Goal: Obtain resource: Obtain resource

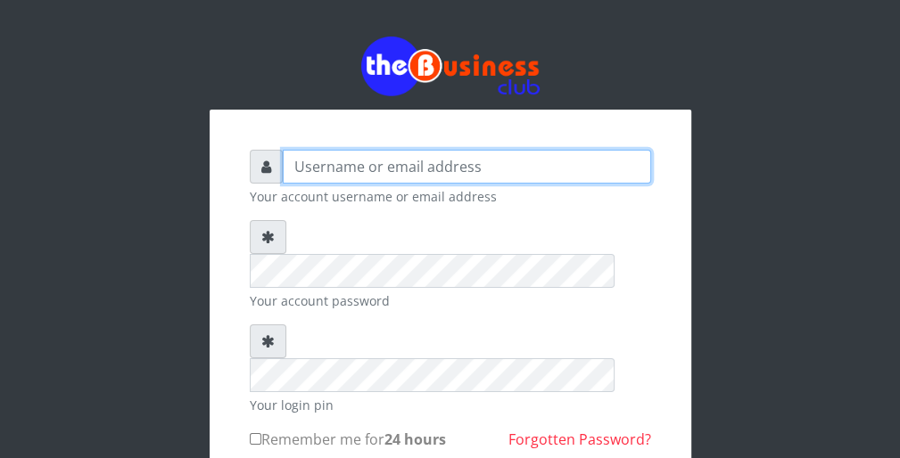
type input "wergbac8"
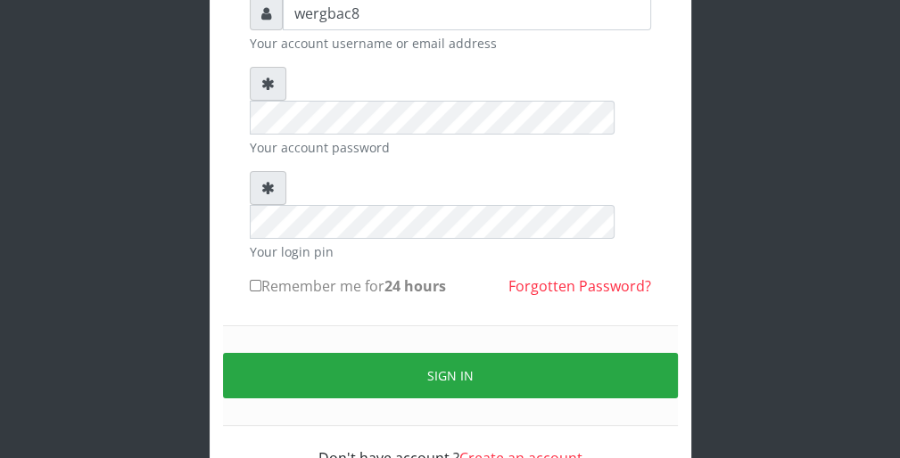
scroll to position [164, 0]
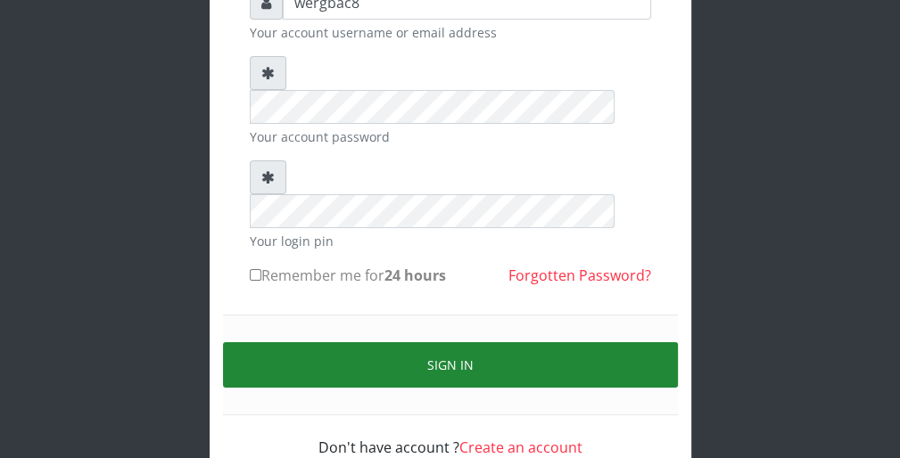
click at [578, 342] on button "Sign in" at bounding box center [450, 364] width 455 height 45
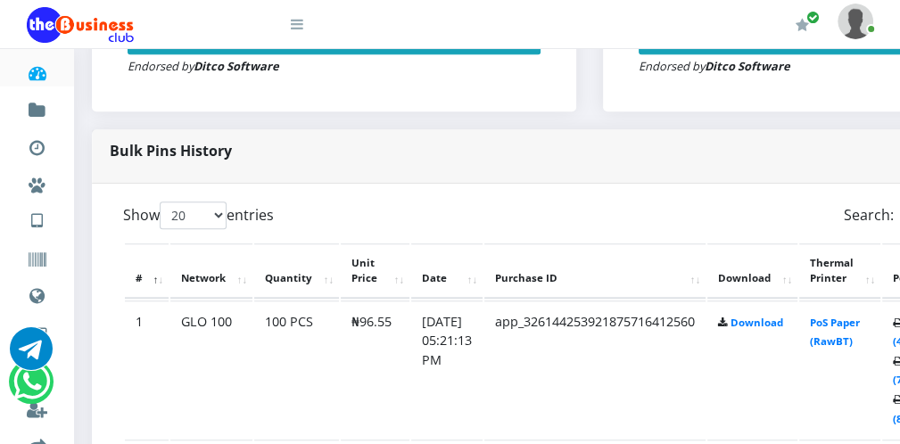
scroll to position [785, 36]
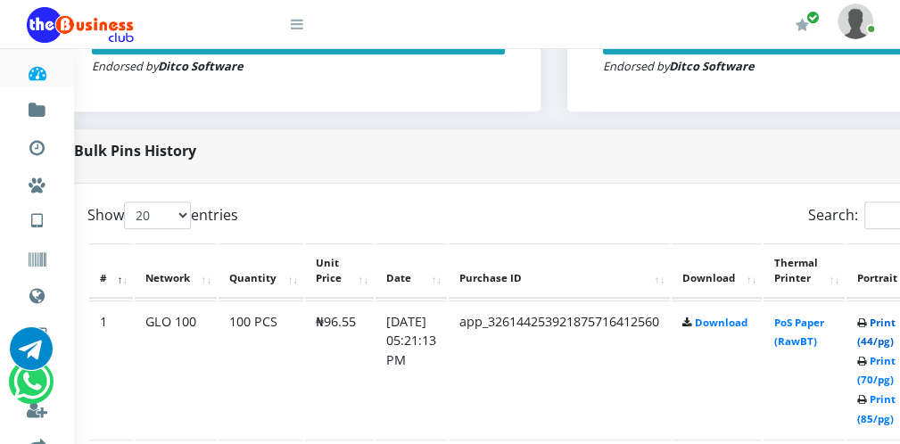
click at [895, 338] on link "Print (44/pg)" at bounding box center [876, 332] width 38 height 33
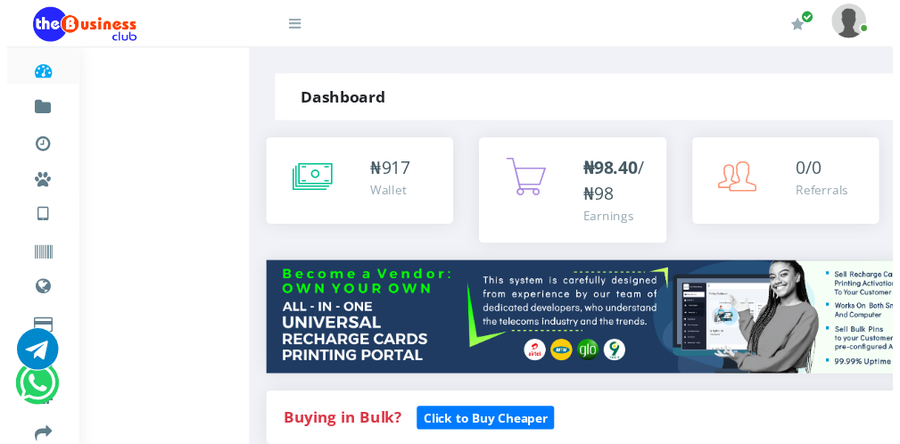
scroll to position [785, 210]
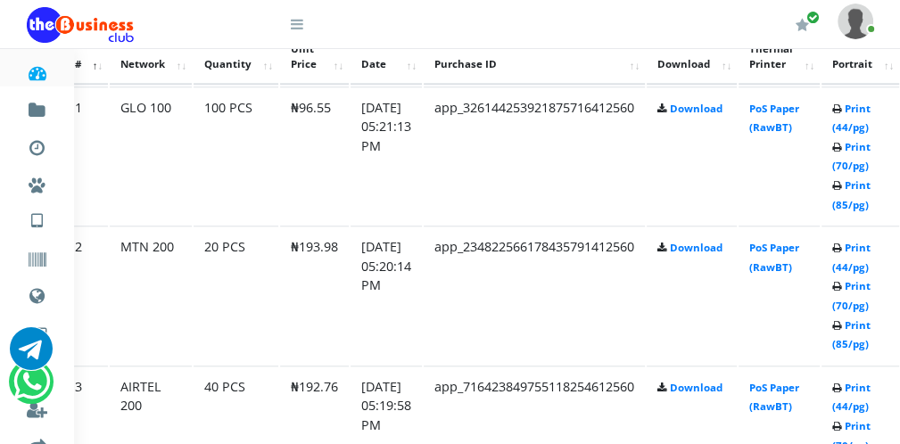
scroll to position [999, 71]
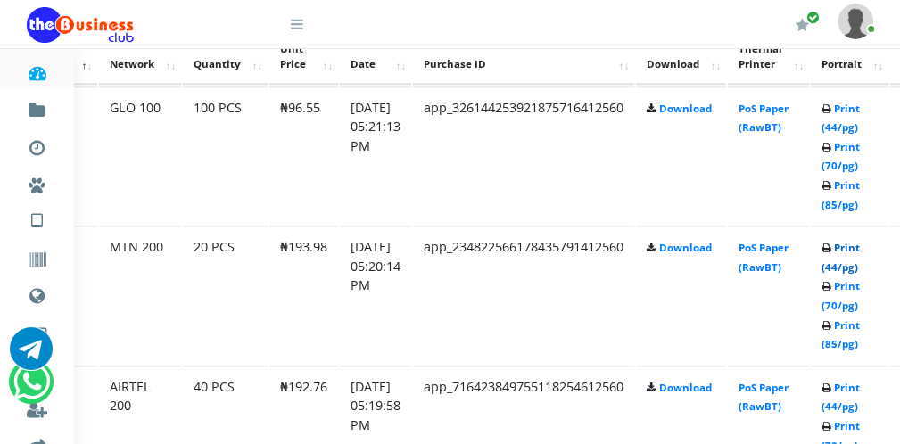
click at [859, 267] on link "Print (44/pg)" at bounding box center [840, 257] width 38 height 33
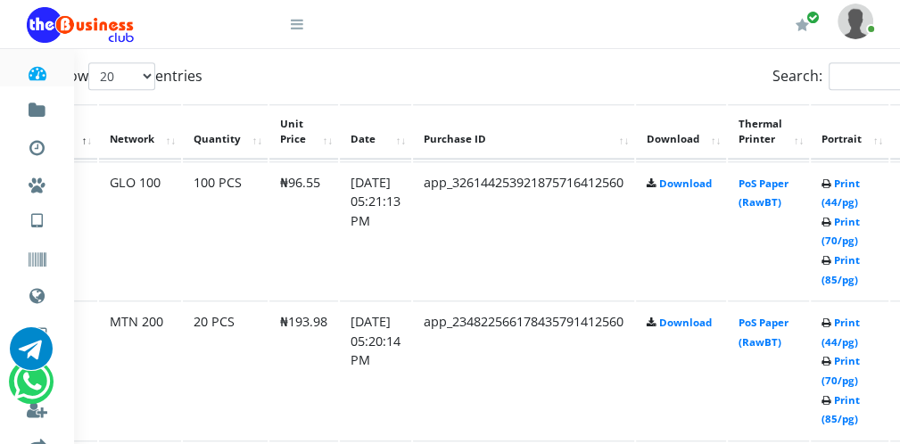
scroll to position [999, 71]
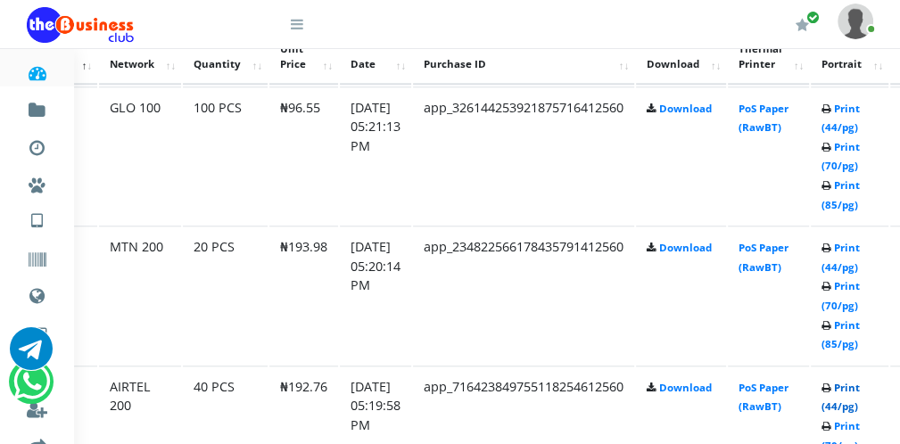
click at [859, 401] on link "Print (44/pg)" at bounding box center [840, 397] width 38 height 33
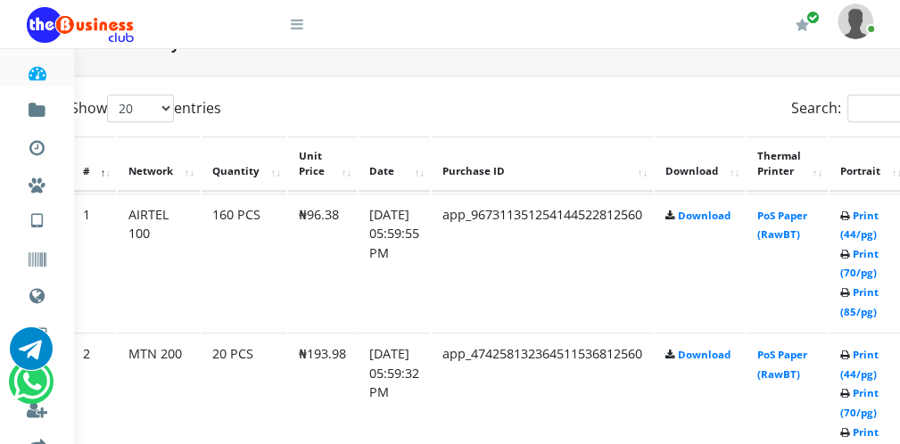
scroll to position [892, 71]
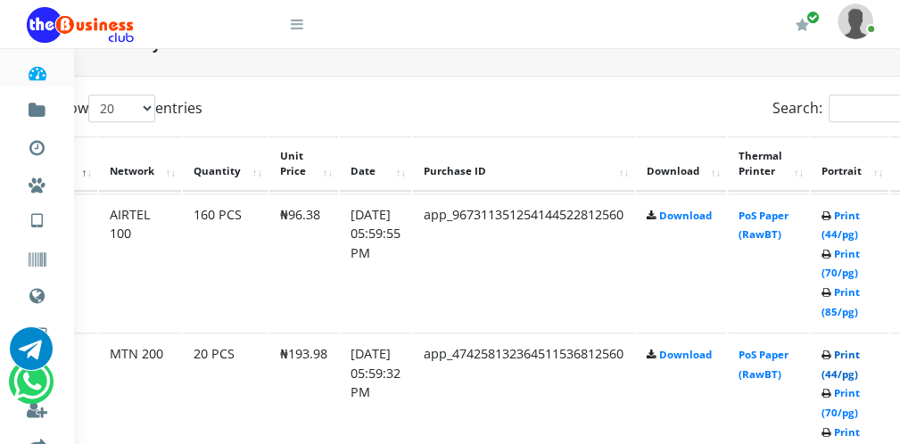
click at [850, 375] on link "Print (44/pg)" at bounding box center [840, 364] width 38 height 33
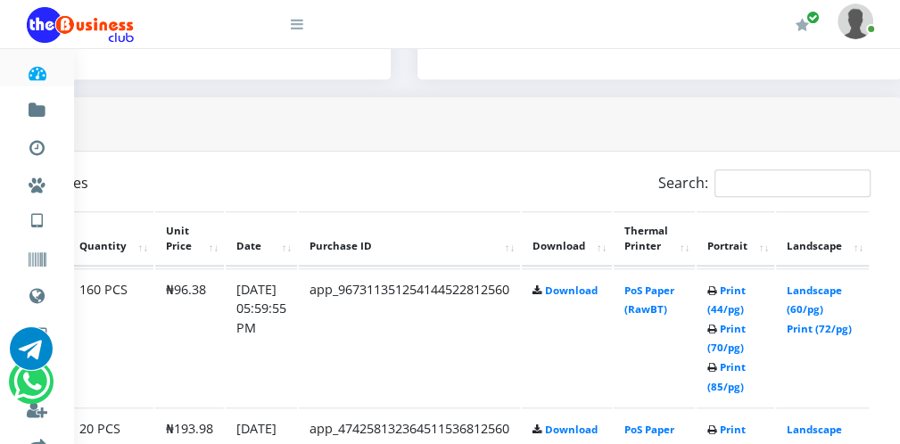
scroll to position [817, 150]
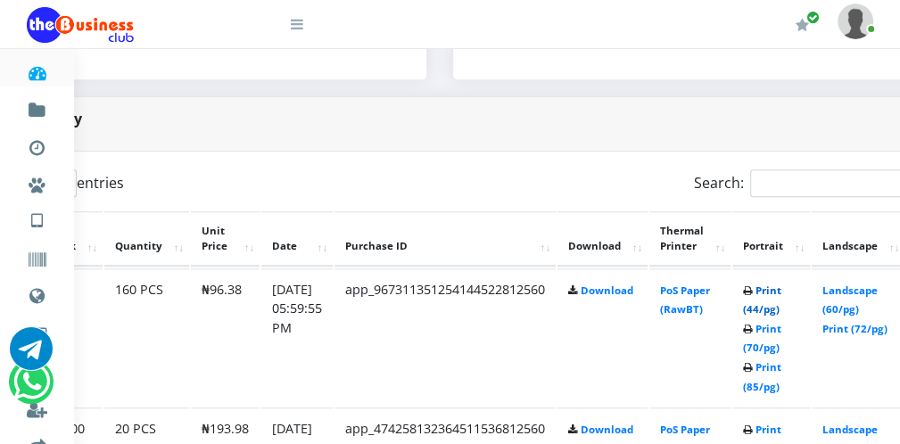
click at [769, 311] on link "Print (44/pg)" at bounding box center [762, 300] width 38 height 33
